Goal: Task Accomplishment & Management: Manage account settings

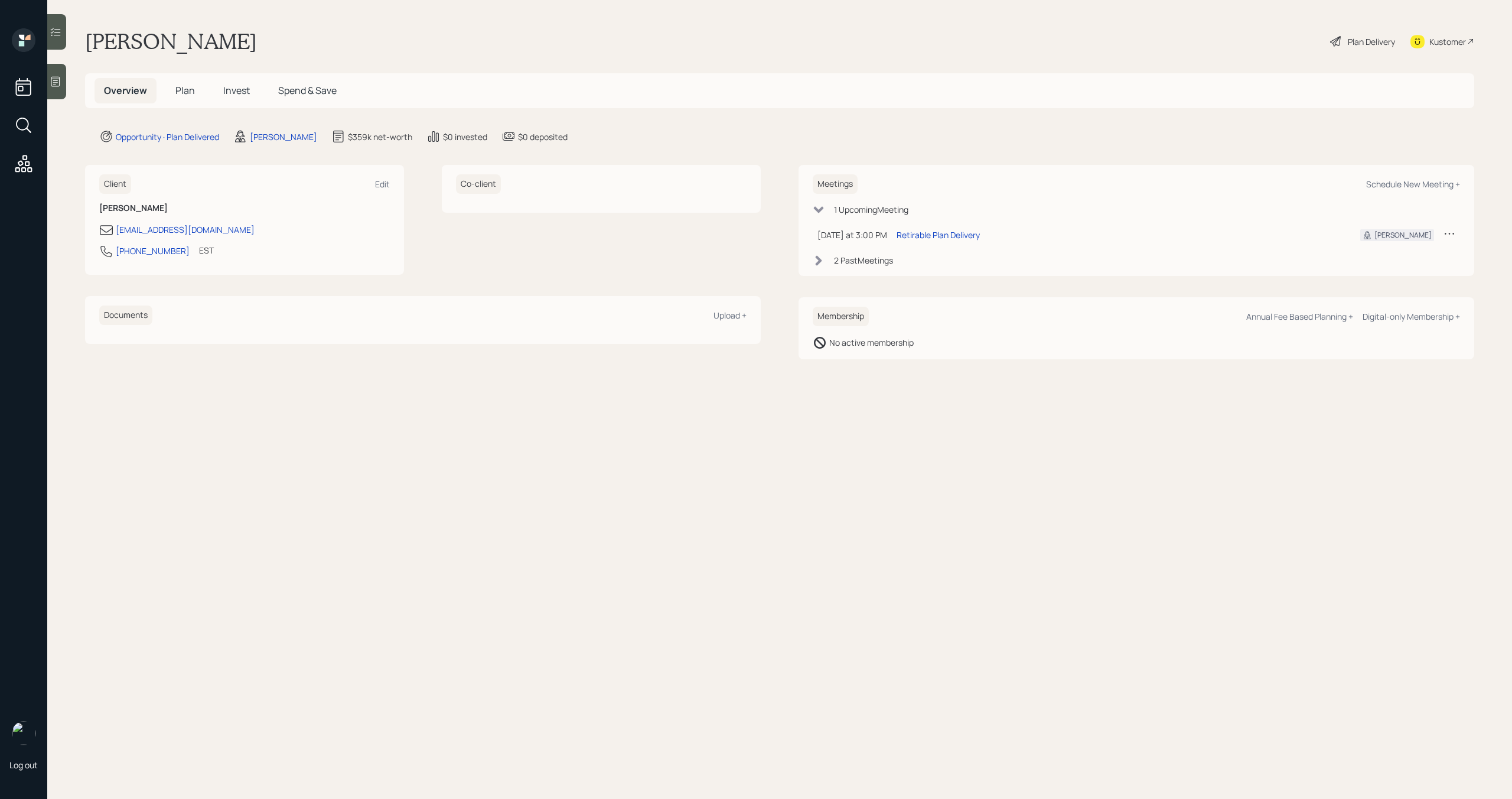
click at [177, 95] on span "Plan" at bounding box center [185, 90] width 19 height 13
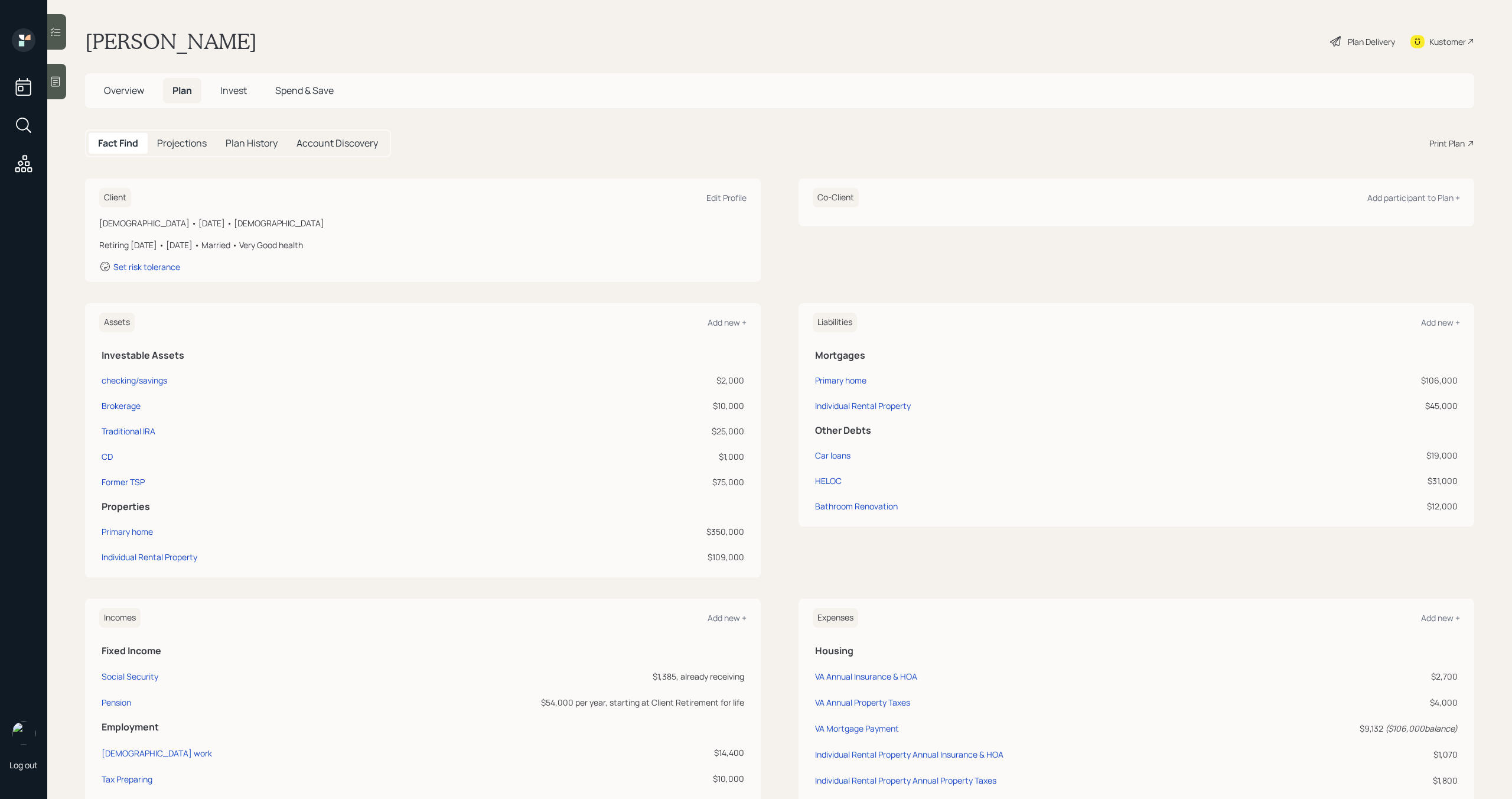
click at [234, 98] on h5 "Invest" at bounding box center [234, 91] width 46 height 26
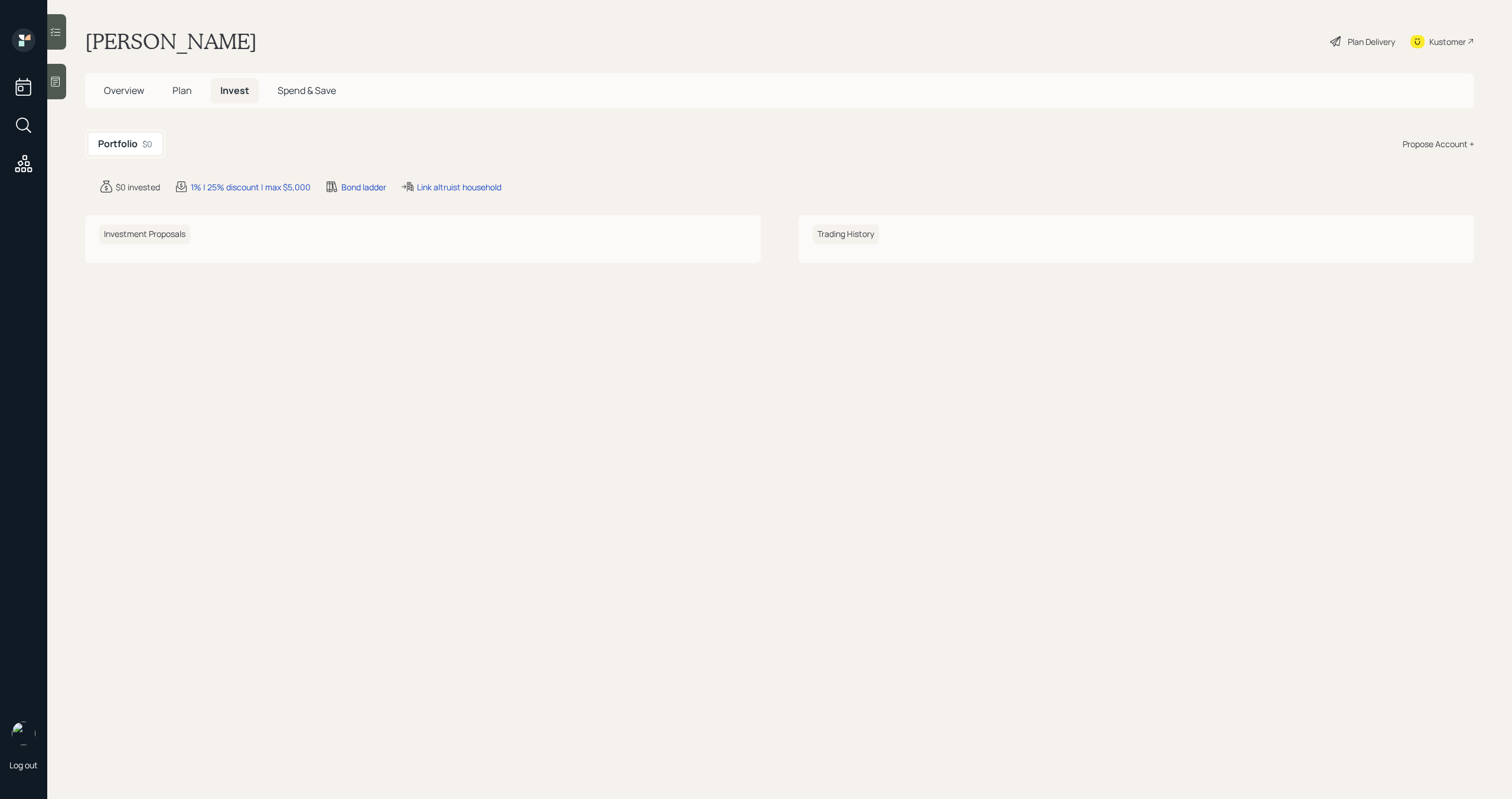
click at [182, 91] on span "Plan" at bounding box center [182, 90] width 19 height 13
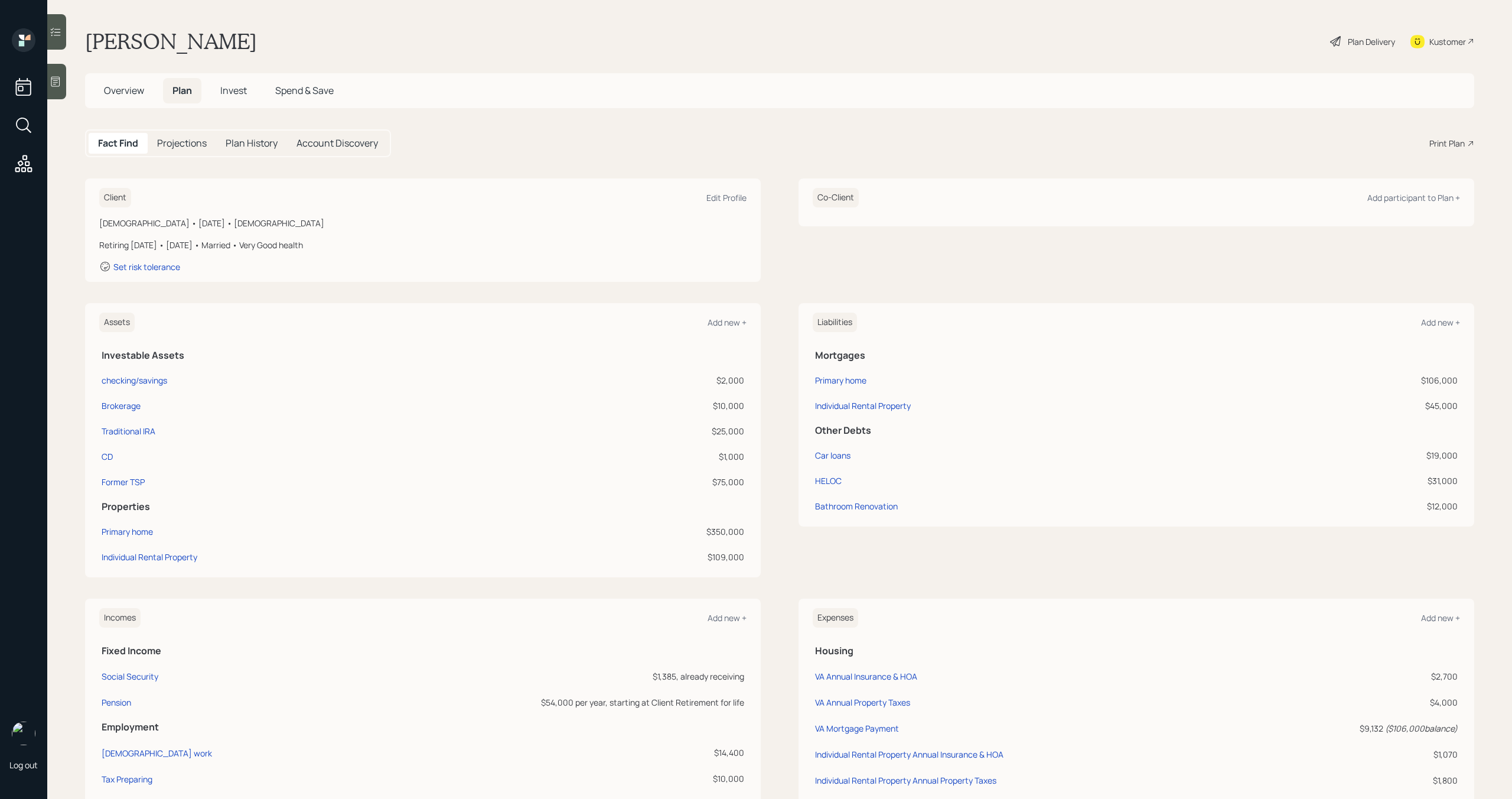
click at [1348, 41] on div "Plan Delivery" at bounding box center [1371, 42] width 47 height 13
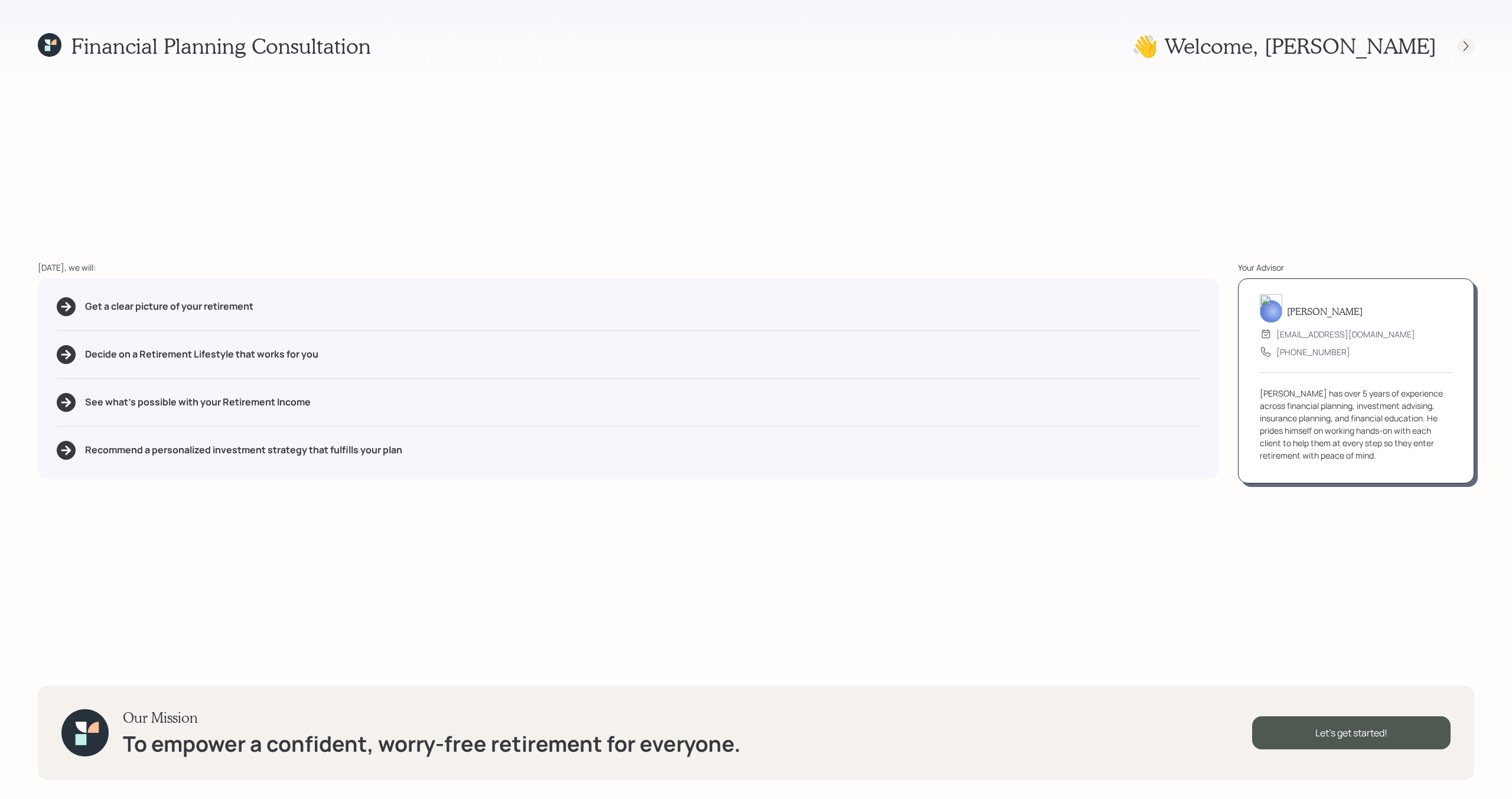
click at [1469, 49] on icon at bounding box center [1466, 46] width 12 height 12
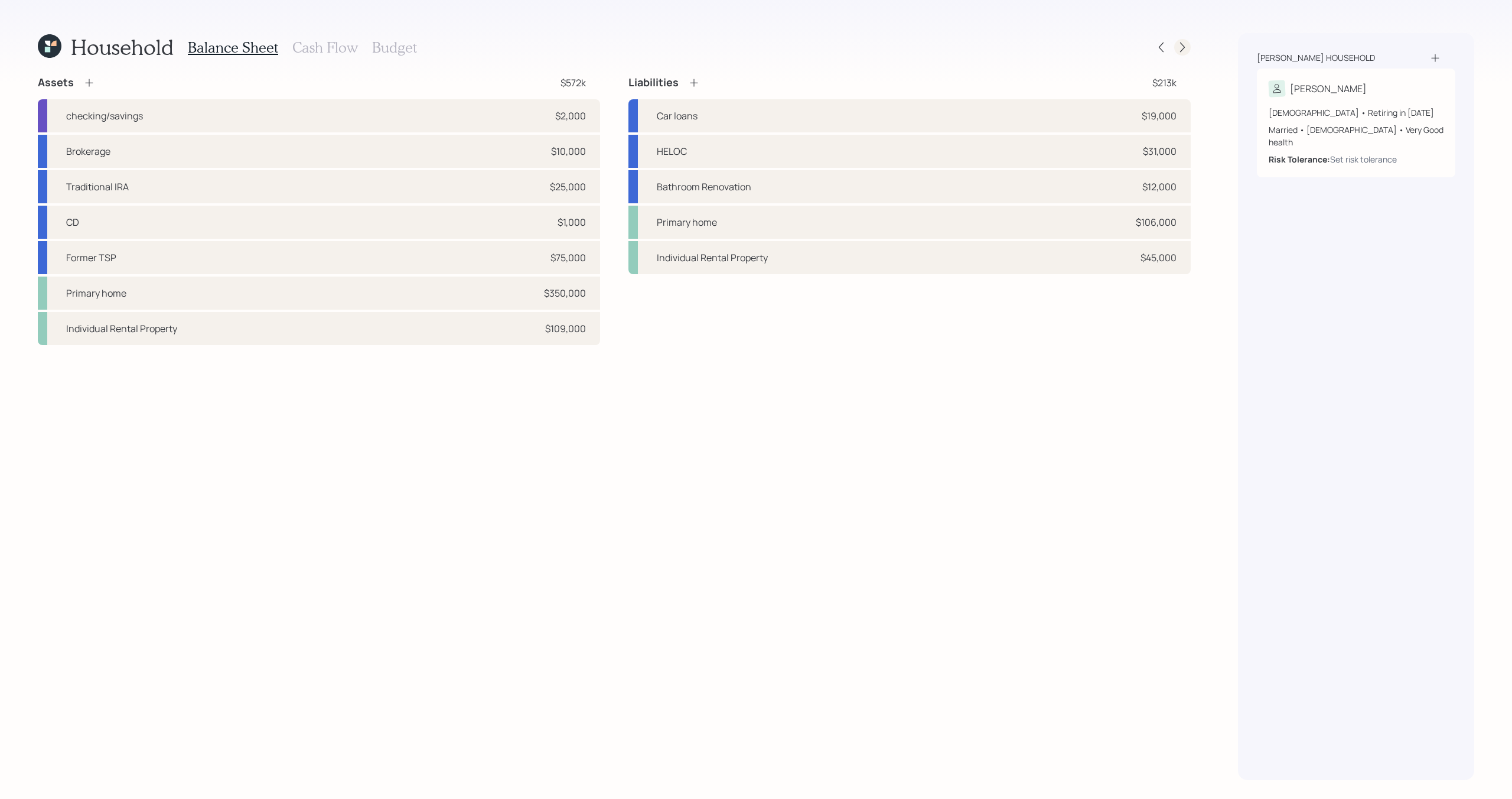
click at [1178, 48] on icon at bounding box center [1182, 47] width 12 height 12
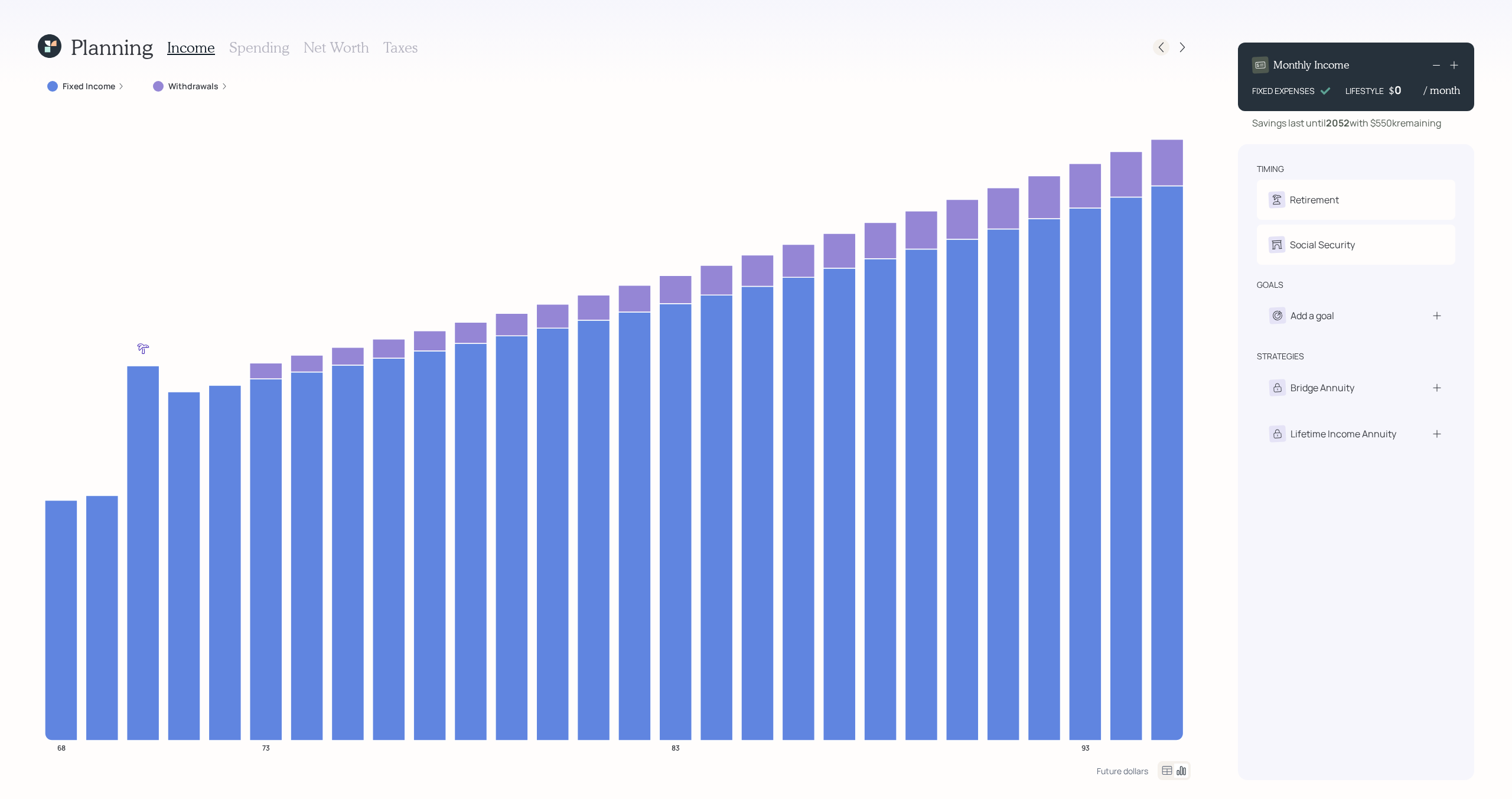
click at [1156, 41] on icon at bounding box center [1161, 47] width 12 height 12
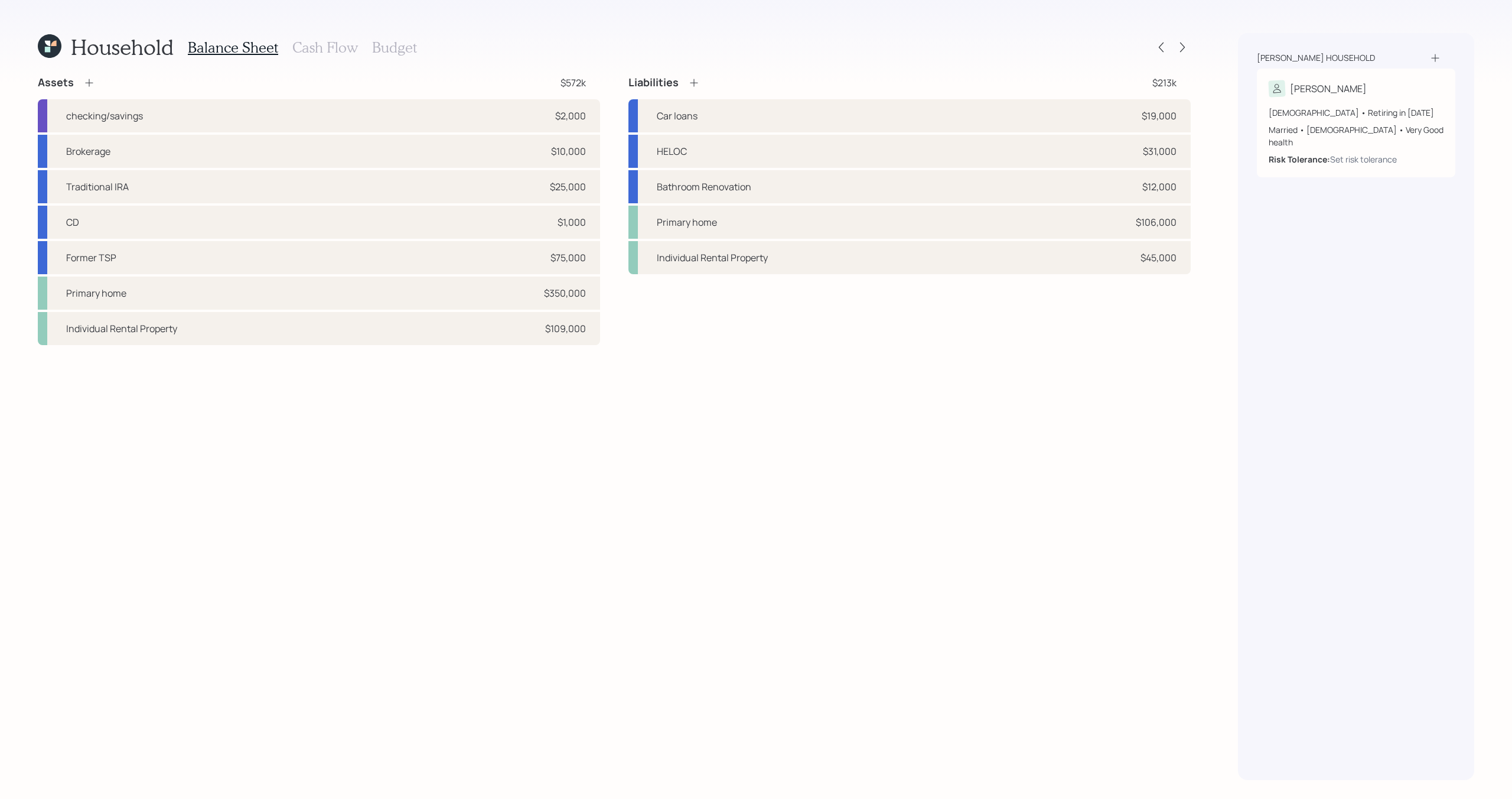
click at [336, 47] on h3 "Cash Flow" at bounding box center [325, 47] width 66 height 17
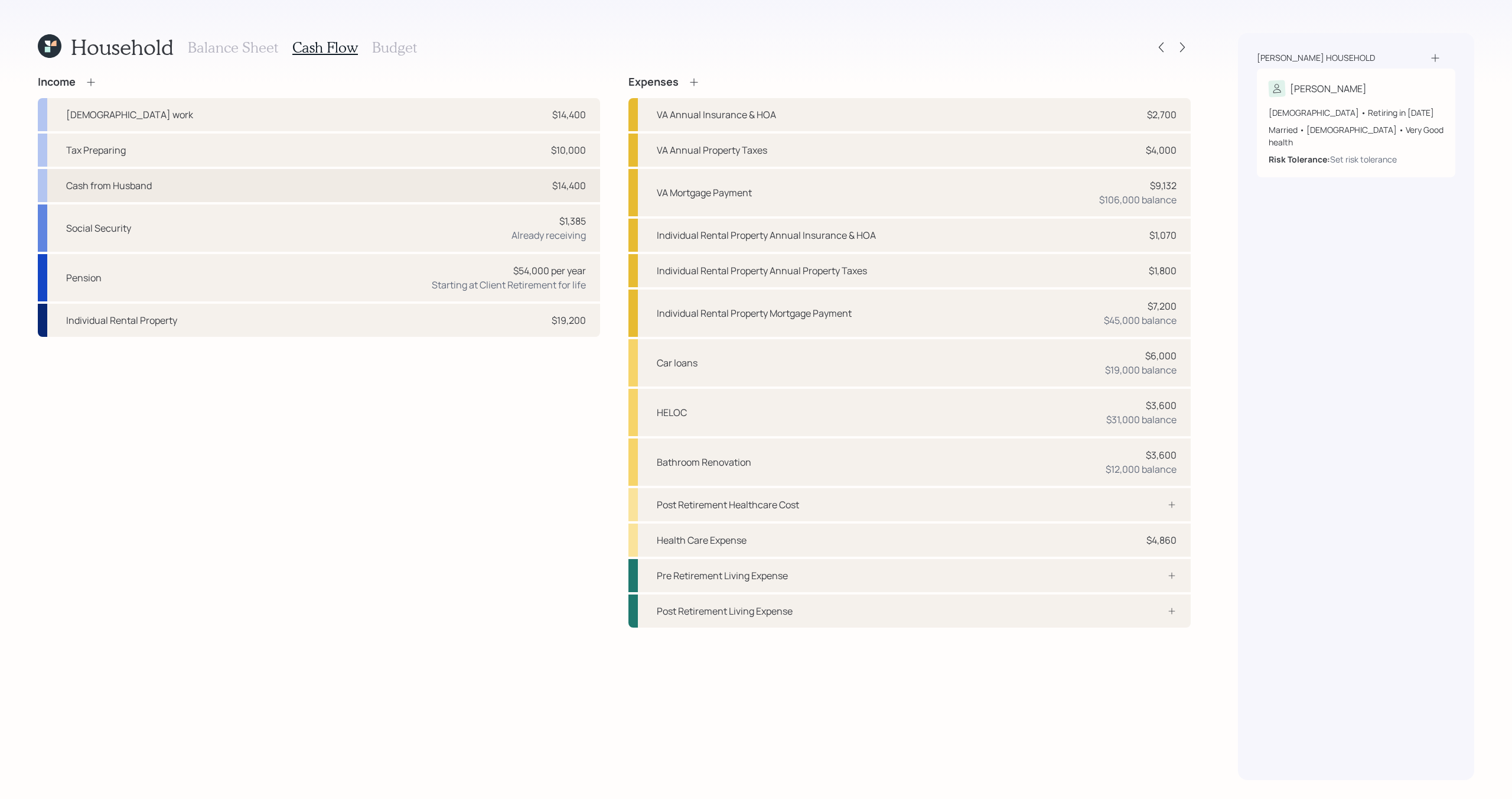
click at [366, 188] on div "Cash from Husband $14,400" at bounding box center [319, 185] width 562 height 33
select select "other"
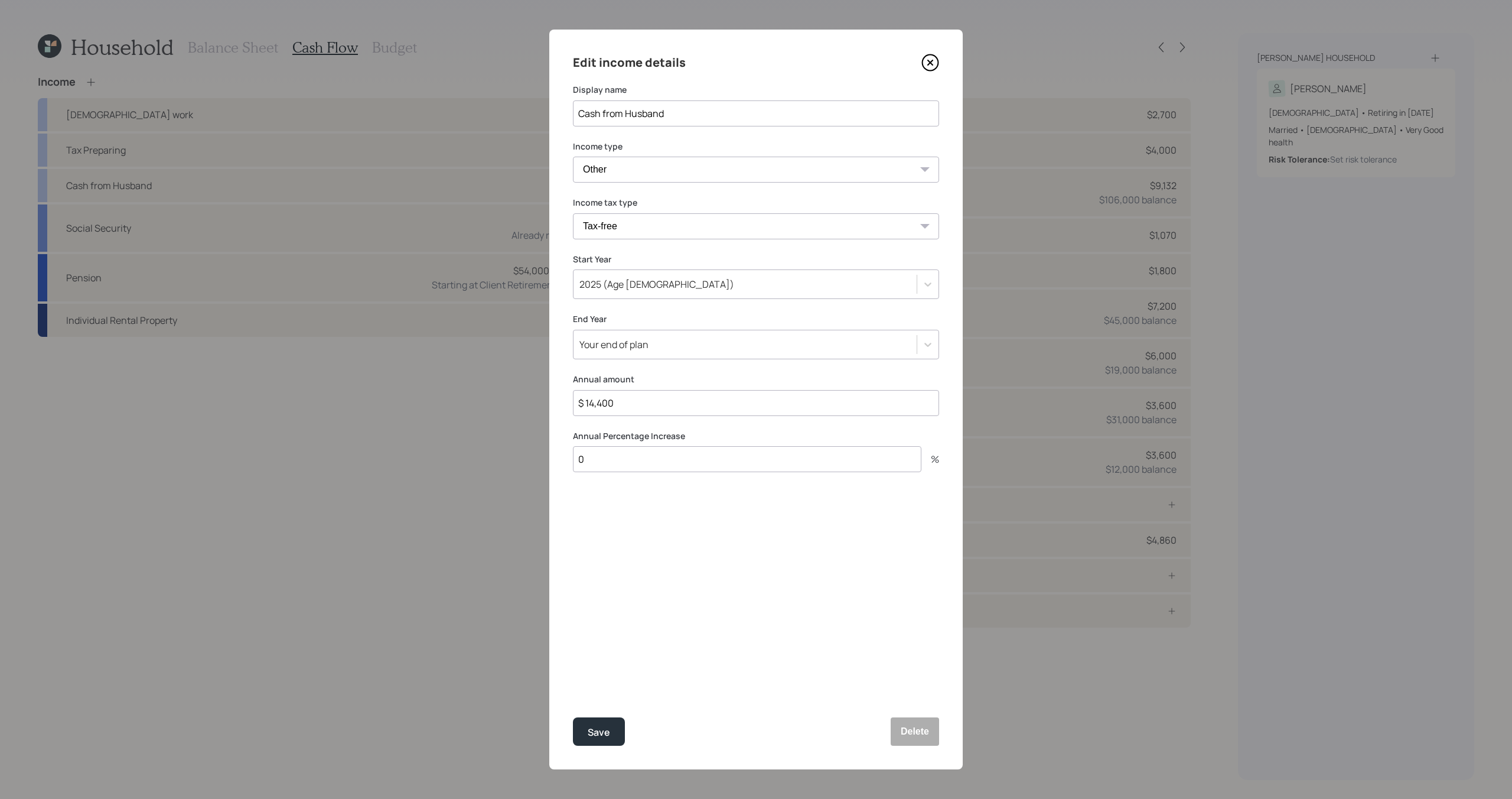
click at [664, 407] on input "$ 14,400" at bounding box center [756, 403] width 366 height 26
type input "$ 16,800"
click at [612, 743] on button "Save" at bounding box center [599, 731] width 52 height 28
